Goal: Navigation & Orientation: Find specific page/section

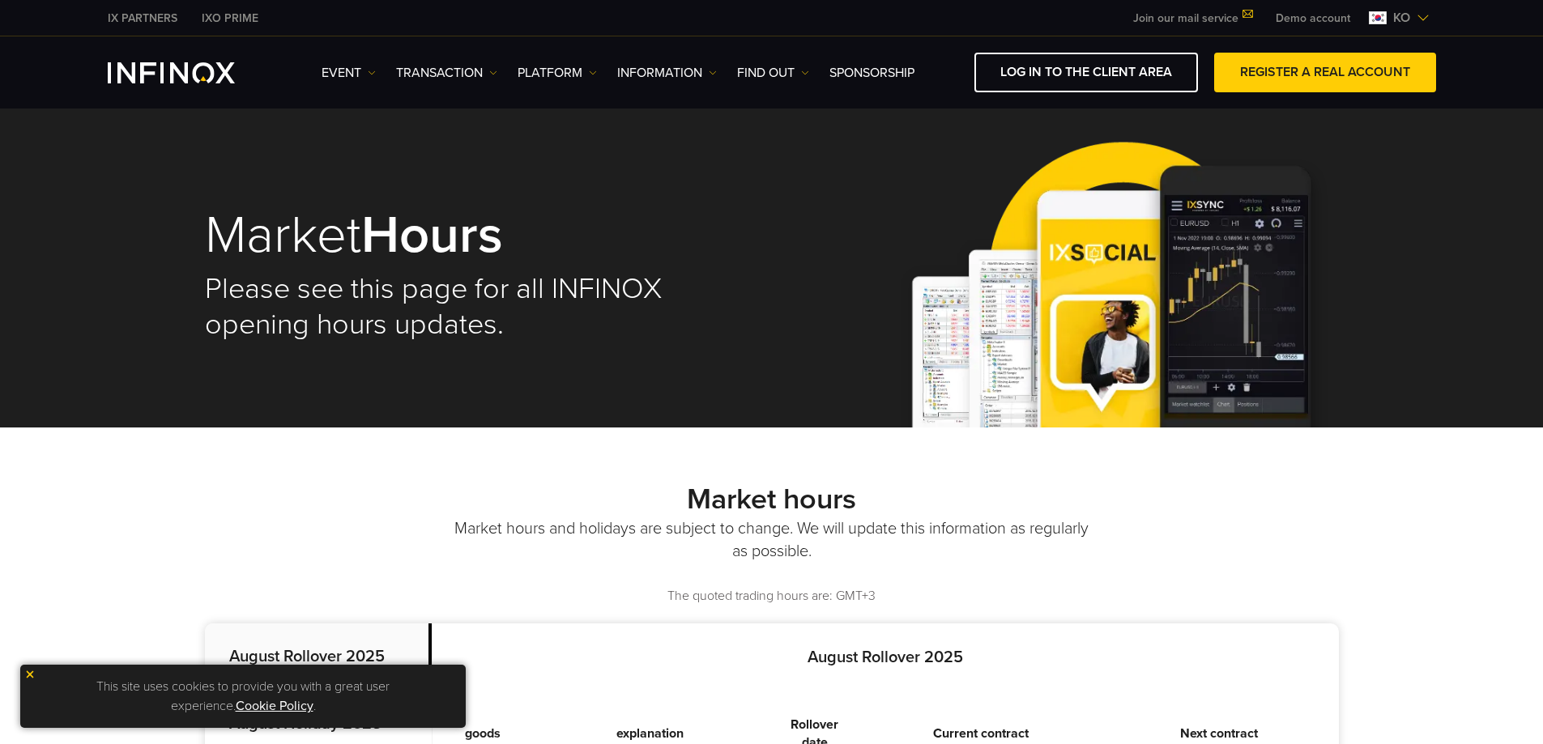
click at [1428, 16] on img at bounding box center [1423, 17] width 13 height 13
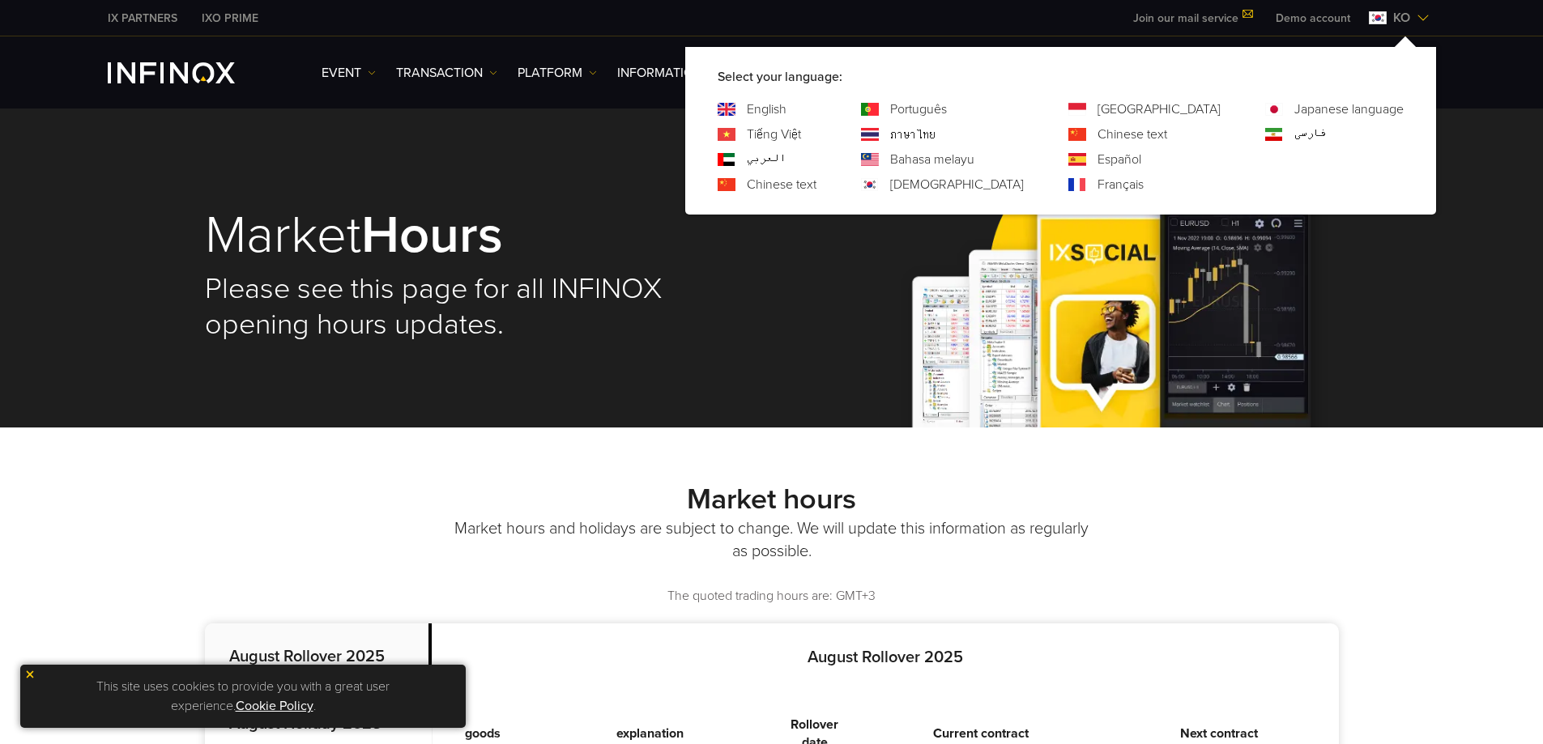
click at [817, 113] on div "English" at bounding box center [767, 109] width 99 height 19
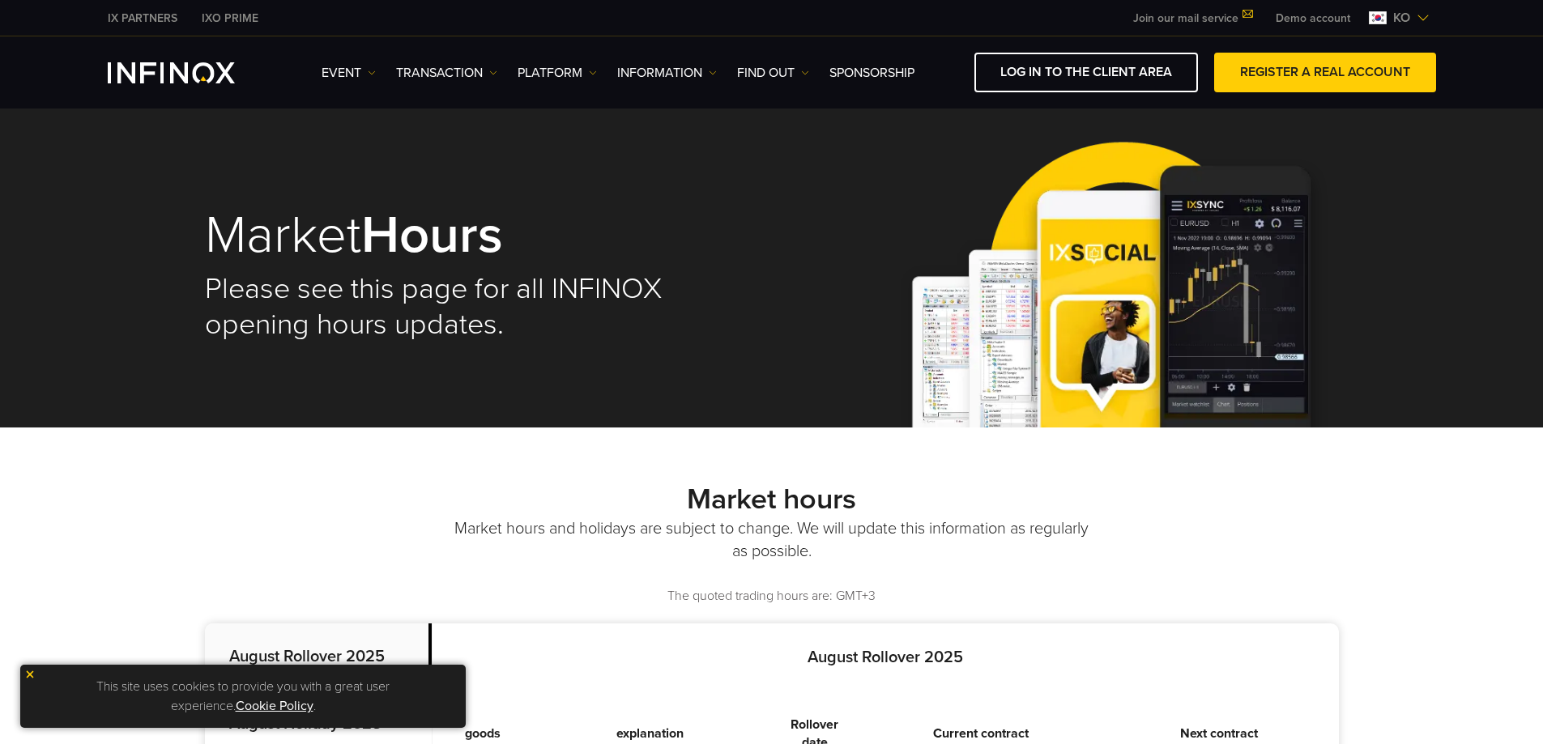
click at [1435, 17] on div "ko" at bounding box center [1399, 17] width 74 height 19
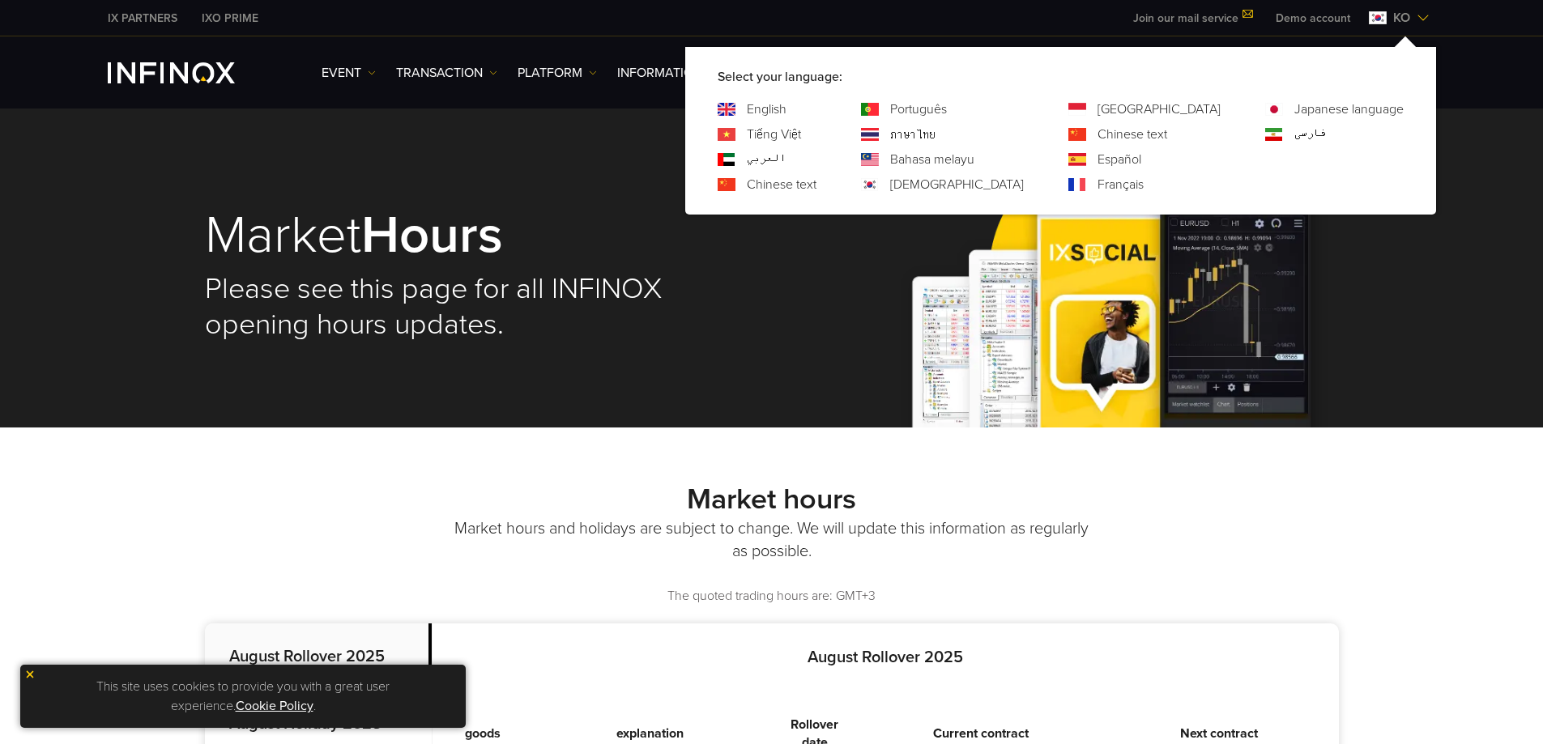
click at [787, 106] on font "English" at bounding box center [767, 109] width 40 height 16
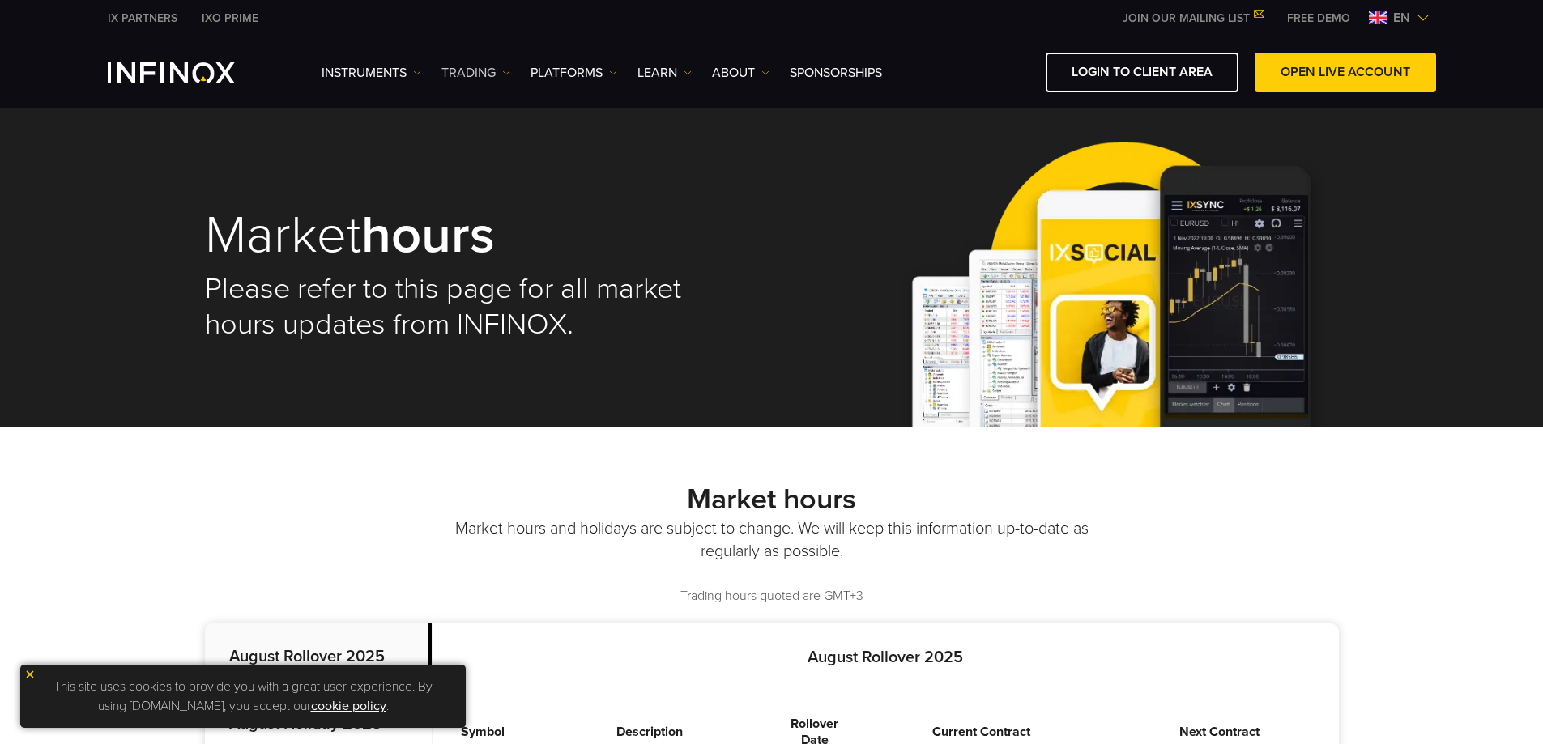
click at [483, 77] on link "TRADING" at bounding box center [475, 72] width 69 height 19
click at [491, 155] on link "Market hours" at bounding box center [493, 159] width 105 height 35
